Goal: Information Seeking & Learning: Learn about a topic

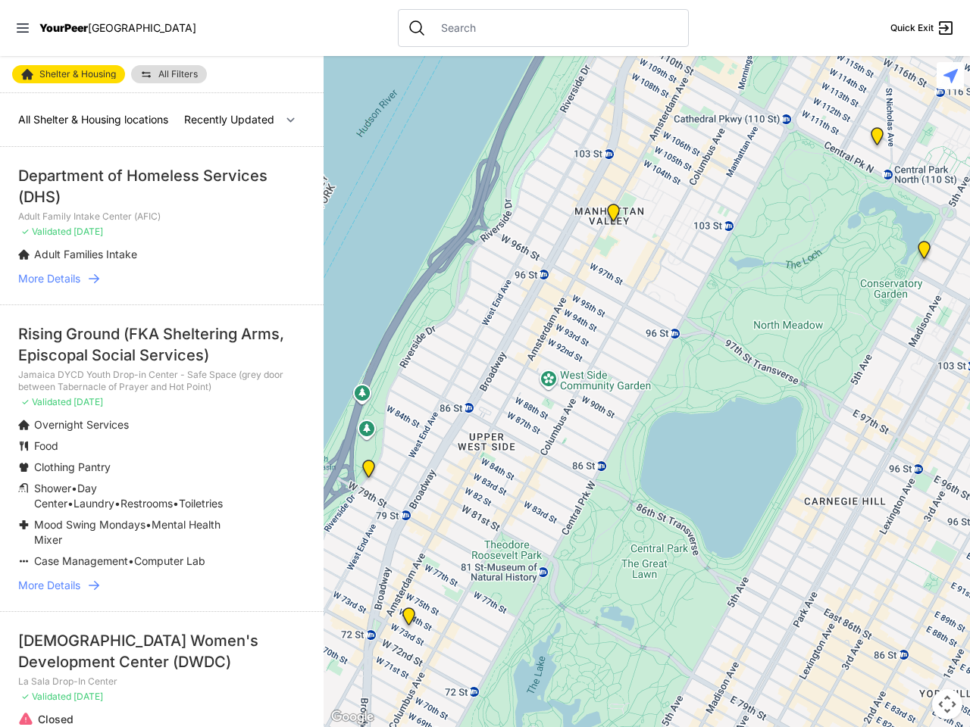
click at [23, 28] on icon at bounding box center [23, 27] width 12 height 9
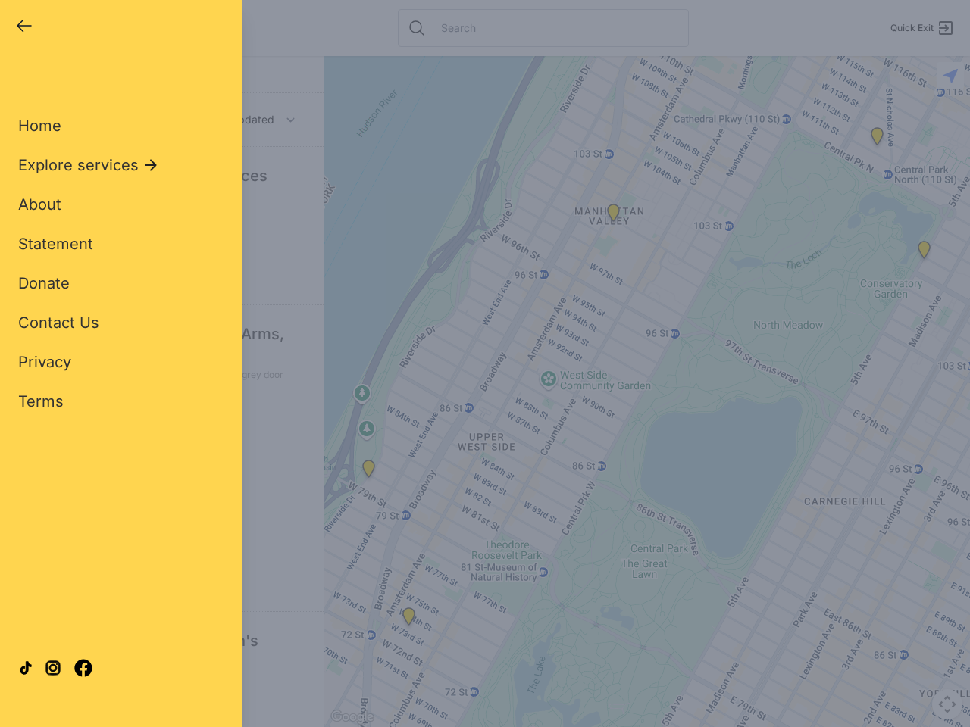
click at [646, 392] on div "Close panel YourPeer [GEOGRAPHIC_DATA] Quick Exit Single Adult Families Soup Ki…" at bounding box center [485, 363] width 970 height 727
click at [368, 472] on div "Close panel YourPeer [GEOGRAPHIC_DATA] Quick Exit Single Adult Families Soup Ki…" at bounding box center [485, 363] width 970 height 727
click at [408, 620] on div "Close panel YourPeer [GEOGRAPHIC_DATA] Quick Exit Single Adult Families Soup Ki…" at bounding box center [485, 363] width 970 height 727
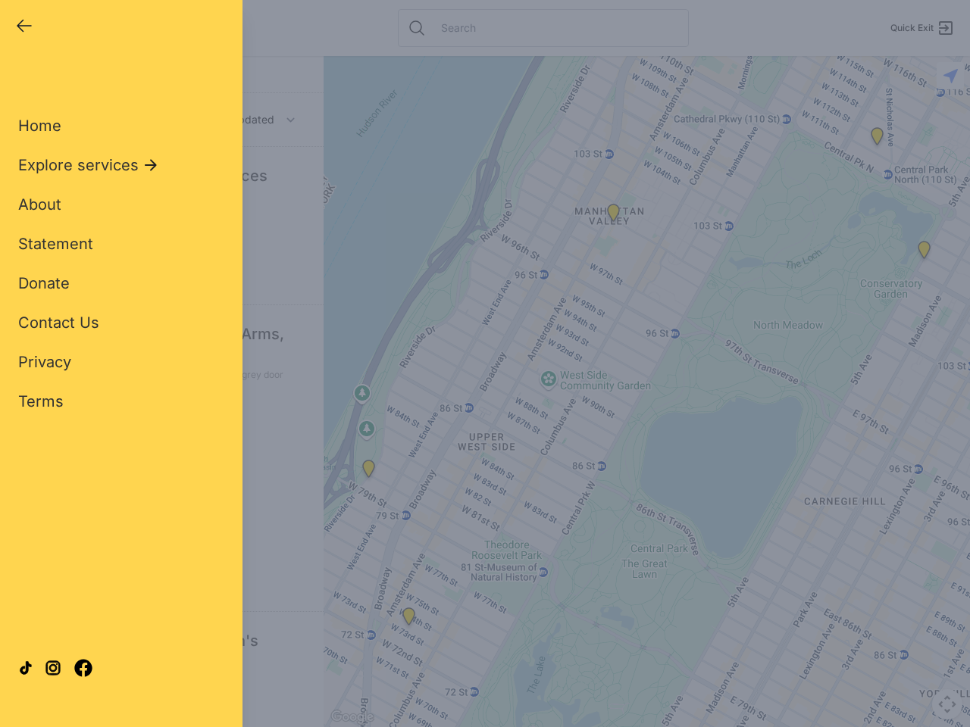
click at [613, 216] on div "Close panel YourPeer [GEOGRAPHIC_DATA] Quick Exit Single Adult Families Soup Ki…" at bounding box center [485, 363] width 970 height 727
click at [924, 253] on div "Close panel YourPeer [GEOGRAPHIC_DATA] Quick Exit Single Adult Families Soup Ki…" at bounding box center [485, 363] width 970 height 727
click at [877, 139] on div "Close panel YourPeer [GEOGRAPHIC_DATA] Quick Exit Single Adult Families Soup Ki…" at bounding box center [485, 363] width 970 height 727
click at [947, 705] on div "Close panel YourPeer [GEOGRAPHIC_DATA] Quick Exit Single Adult Families Soup Ki…" at bounding box center [485, 363] width 970 height 727
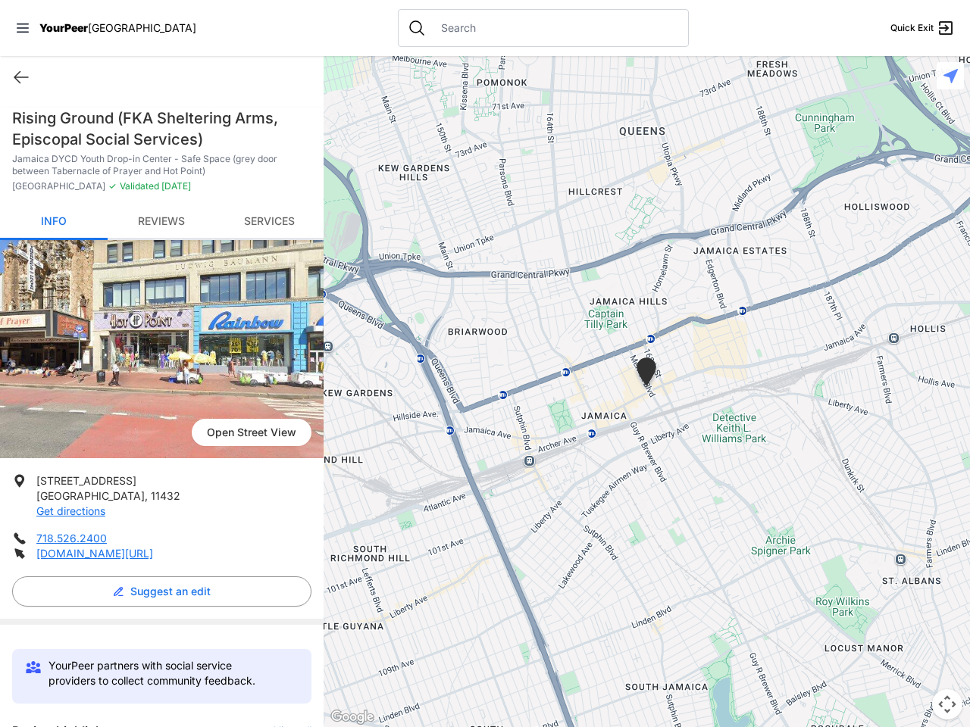
click at [23, 28] on icon at bounding box center [23, 27] width 12 height 9
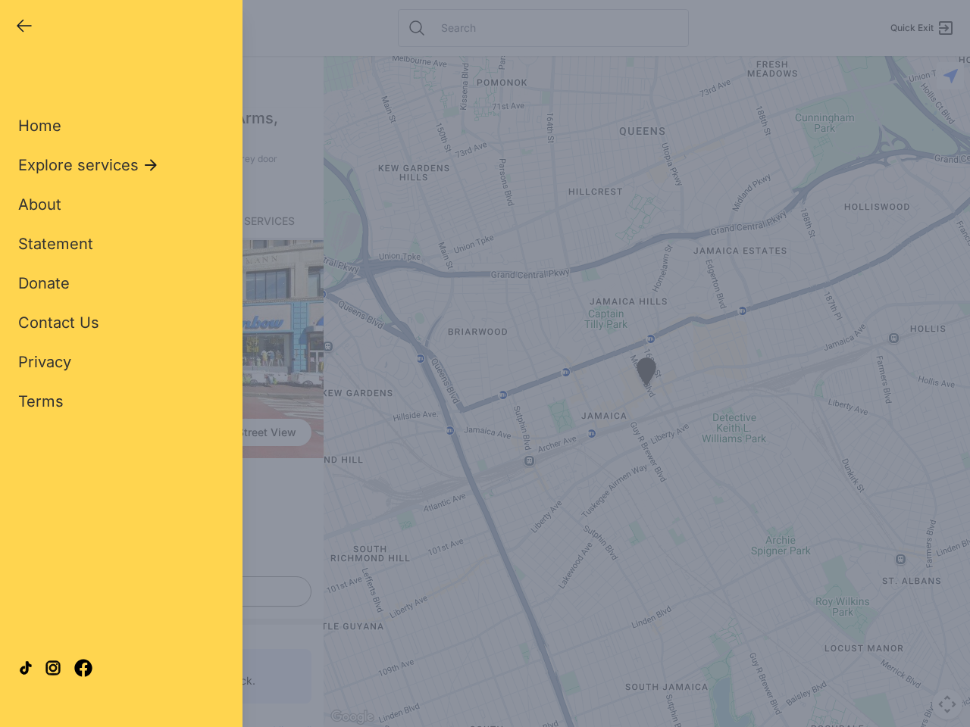
click at [21, 77] on div "Home Explore services About Statement Donate Contact Us Privacy Terms" at bounding box center [121, 240] width 206 height 346
click at [158, 592] on div "Single Adult Families Soup Kitchen Food Pantry Toiletries Restrooms Showers Lau…" at bounding box center [121, 347] width 206 height 561
click at [285, 725] on div "Close panel YourPeer [GEOGRAPHIC_DATA] Quick Exit Single Adult Families Soup Ki…" at bounding box center [485, 363] width 970 height 727
click at [646, 392] on div "Close panel YourPeer [GEOGRAPHIC_DATA] Quick Exit Single Adult Families Soup Ki…" at bounding box center [485, 363] width 970 height 727
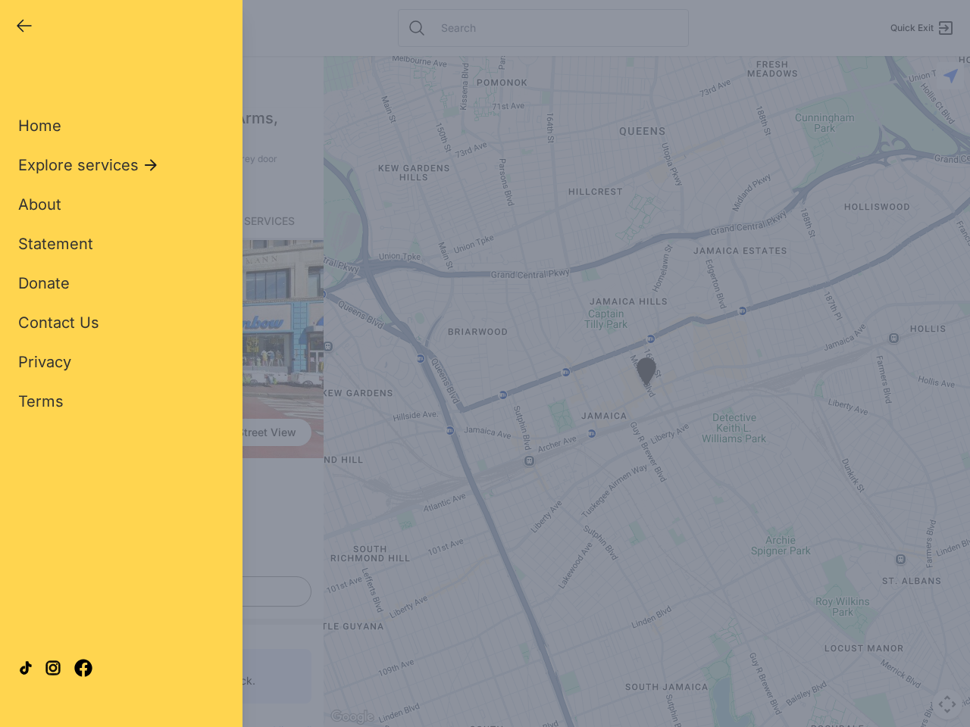
click at [646, 392] on div "Close panel YourPeer [GEOGRAPHIC_DATA] Quick Exit Single Adult Families Soup Ki…" at bounding box center [485, 363] width 970 height 727
click at [646, 374] on div "Close panel YourPeer [GEOGRAPHIC_DATA] Quick Exit Single Adult Families Soup Ki…" at bounding box center [485, 363] width 970 height 727
click at [947, 705] on div "Close panel YourPeer [GEOGRAPHIC_DATA] Quick Exit Single Adult Families Soup Ki…" at bounding box center [485, 363] width 970 height 727
click at [950, 76] on div "Close panel YourPeer [GEOGRAPHIC_DATA] Quick Exit Single Adult Families Soup Ki…" at bounding box center [485, 363] width 970 height 727
